Goal: Transaction & Acquisition: Purchase product/service

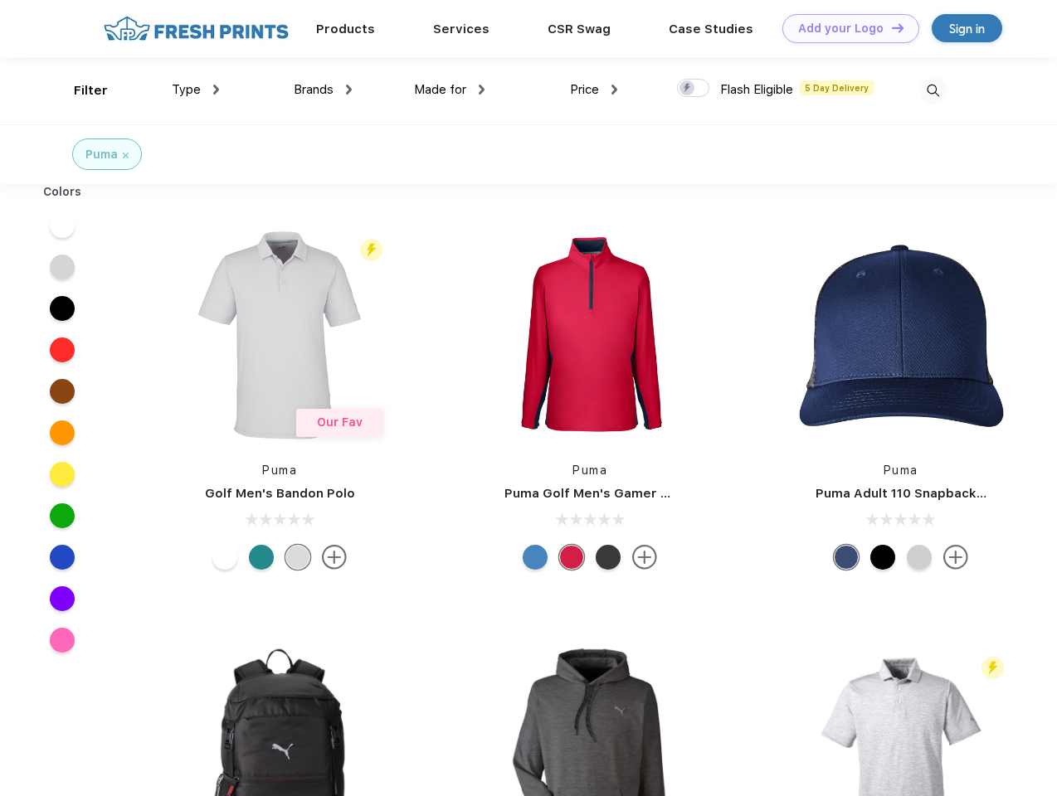
scroll to position [1, 0]
click at [844, 28] on link "Add your Logo Design Tool" at bounding box center [850, 28] width 137 height 29
click at [0, 0] on div "Design Tool" at bounding box center [0, 0] width 0 height 0
click at [890, 27] on link "Add your Logo Design Tool" at bounding box center [850, 28] width 137 height 29
click at [80, 90] on div "Filter" at bounding box center [91, 90] width 34 height 19
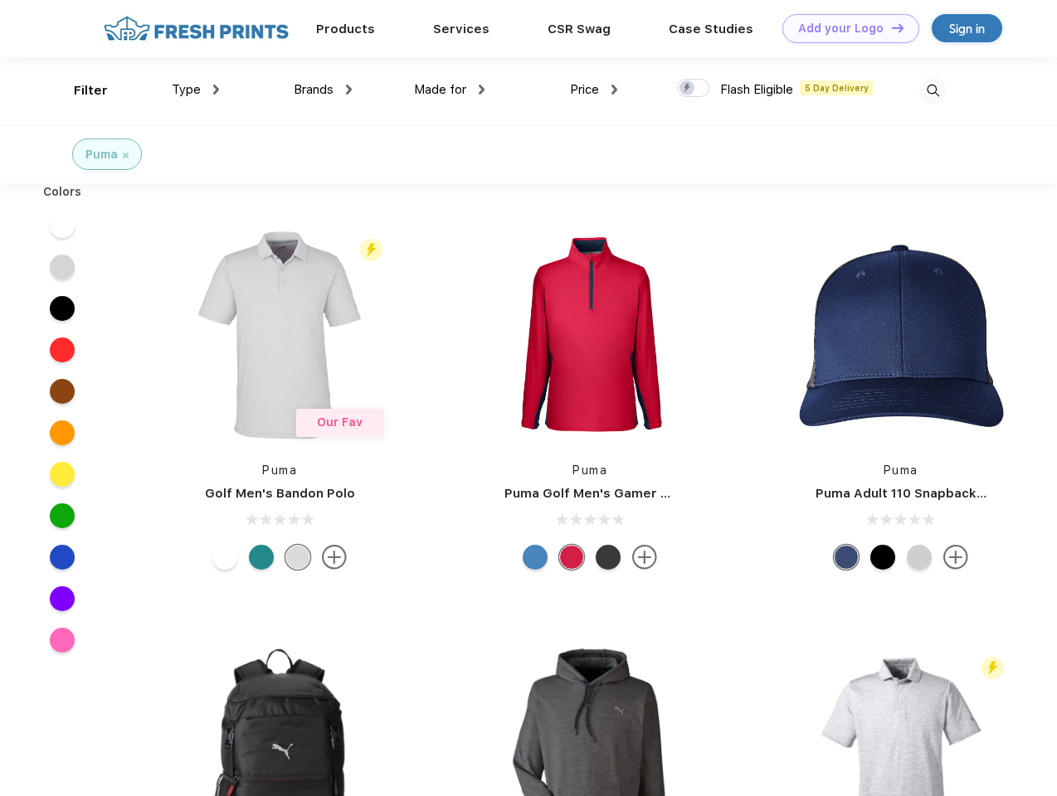
click at [196, 90] on span "Type" at bounding box center [186, 89] width 29 height 15
click at [323, 90] on span "Brands" at bounding box center [314, 89] width 40 height 15
click at [450, 90] on span "Made for" at bounding box center [440, 89] width 52 height 15
click at [594, 90] on span "Price" at bounding box center [584, 89] width 29 height 15
click at [693, 89] on div at bounding box center [693, 88] width 32 height 18
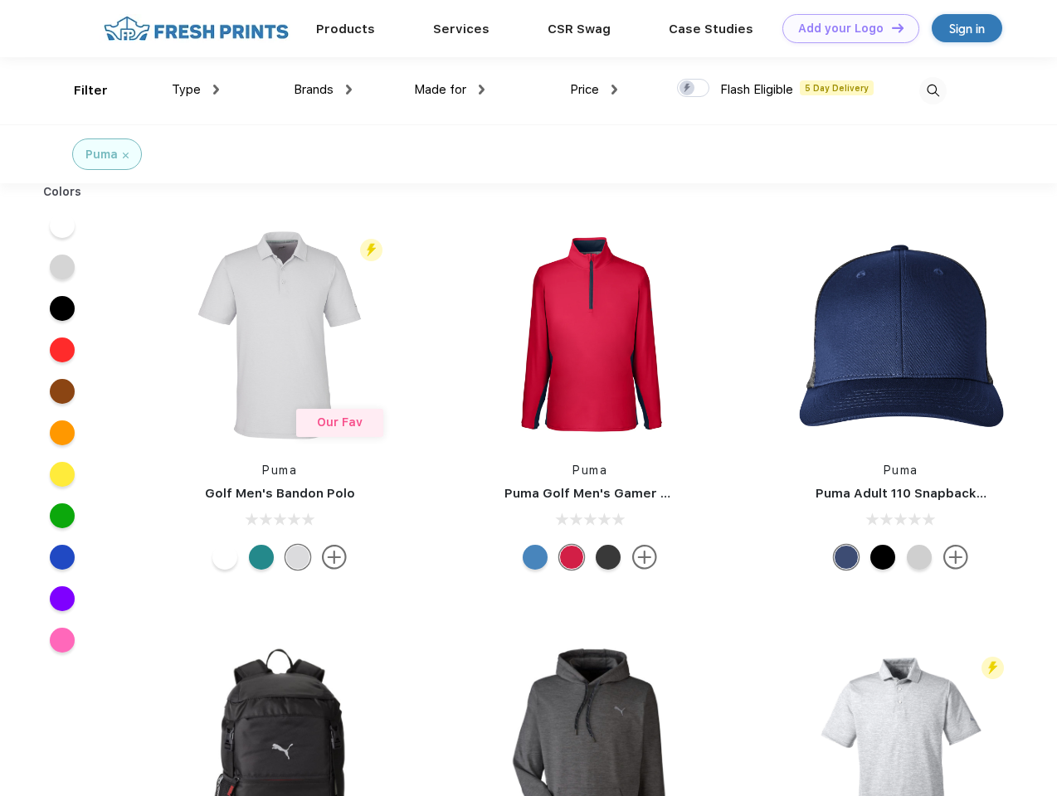
click at [688, 89] on input "checkbox" at bounding box center [682, 83] width 11 height 11
click at [932, 90] on img at bounding box center [932, 90] width 27 height 27
